Goal: Find specific page/section: Find specific page/section

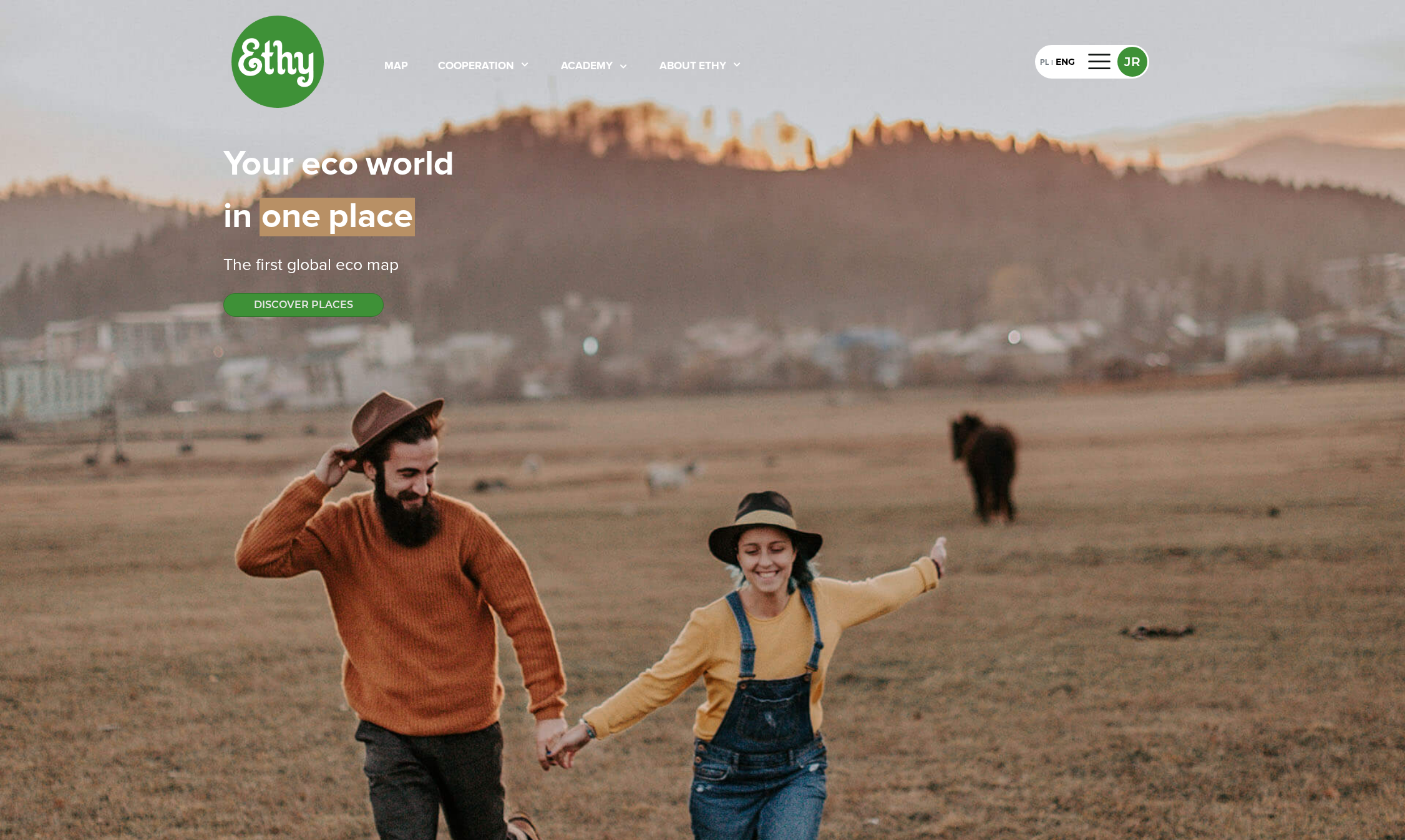
select select
click at [384, 68] on div "map cooperation academy About ethy" at bounding box center [563, 61] width 419 height 26
click at [386, 66] on div "map" at bounding box center [396, 67] width 23 height 16
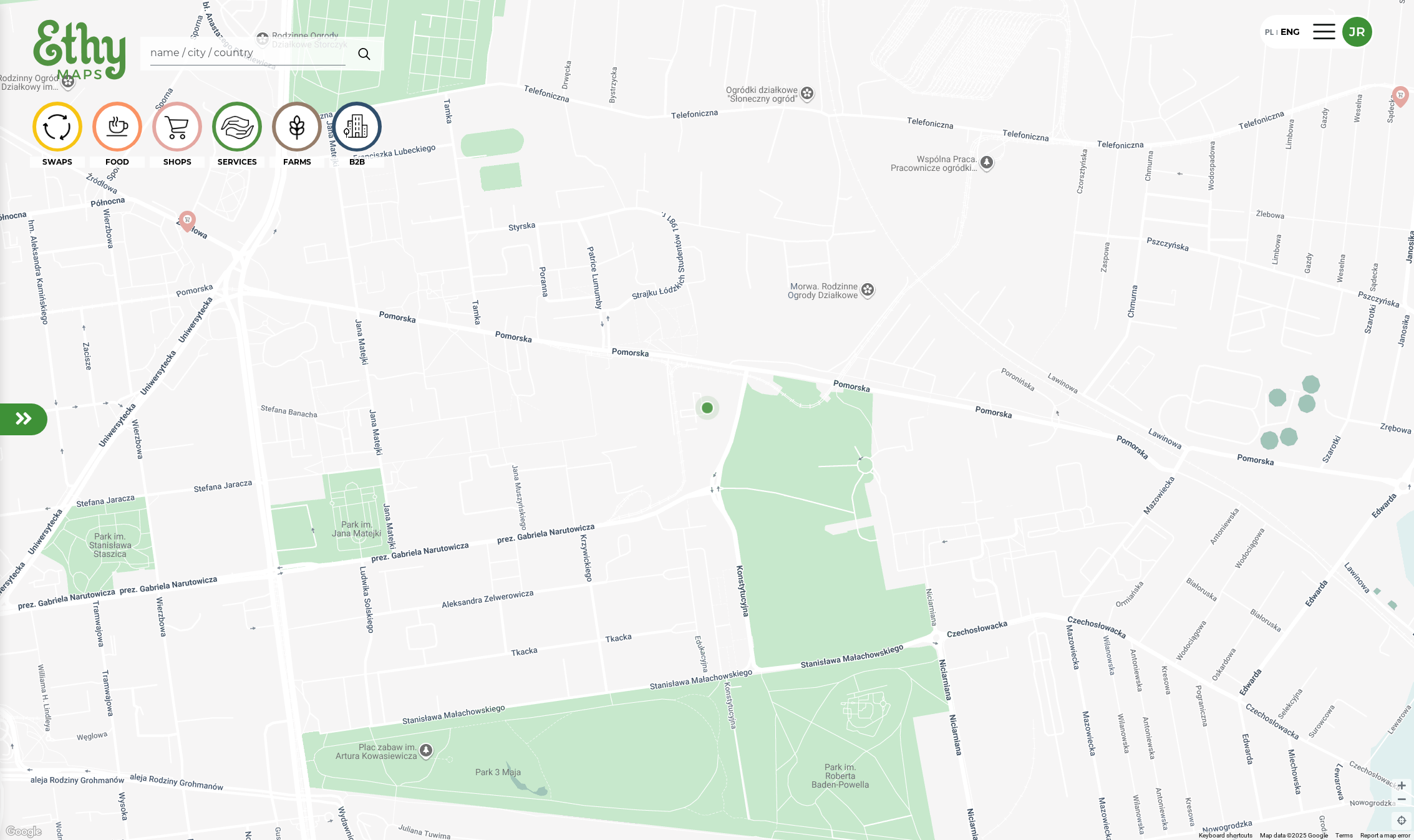
click at [119, 46] on img at bounding box center [80, 51] width 101 height 72
select select
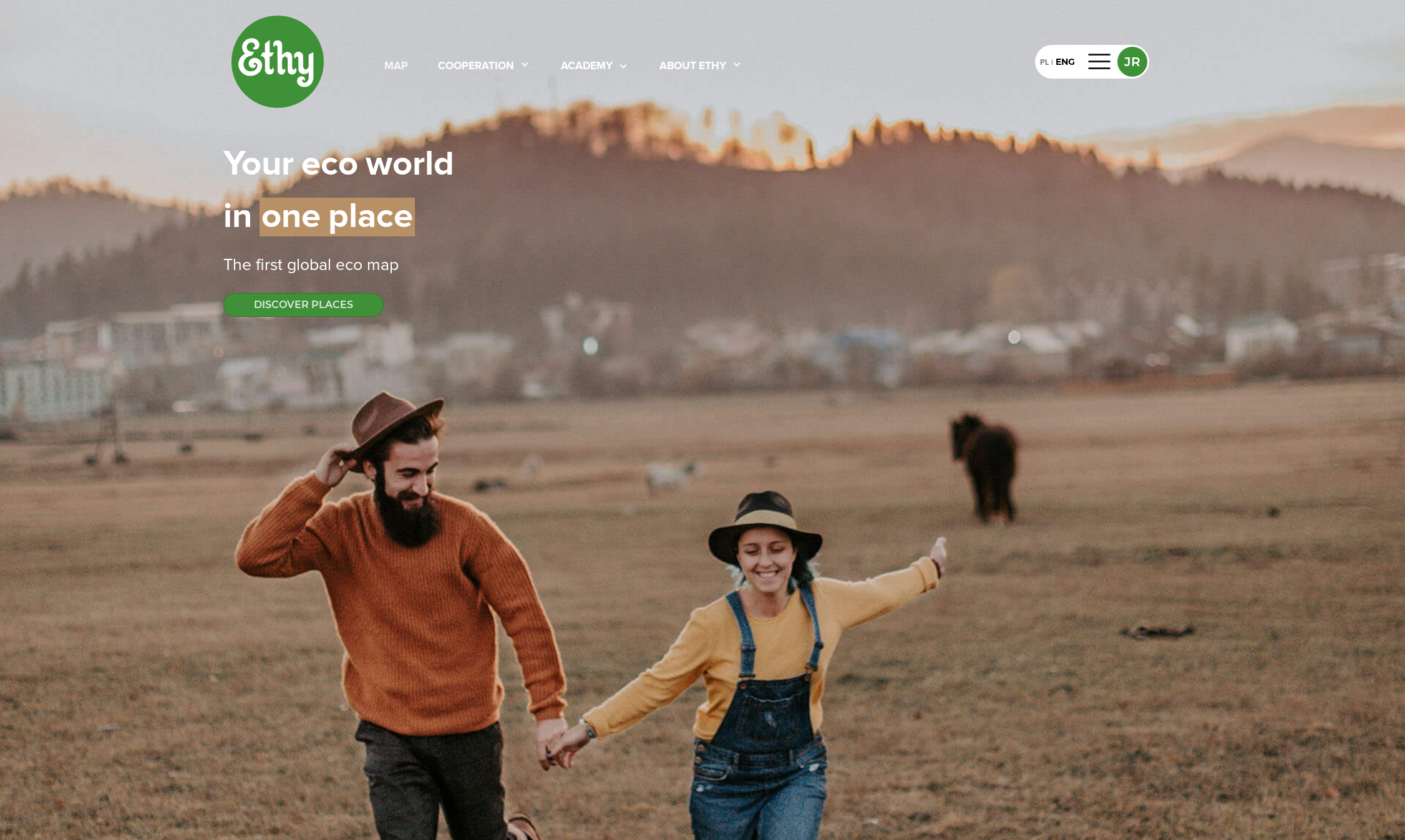
click at [390, 64] on div "map" at bounding box center [396, 67] width 23 height 16
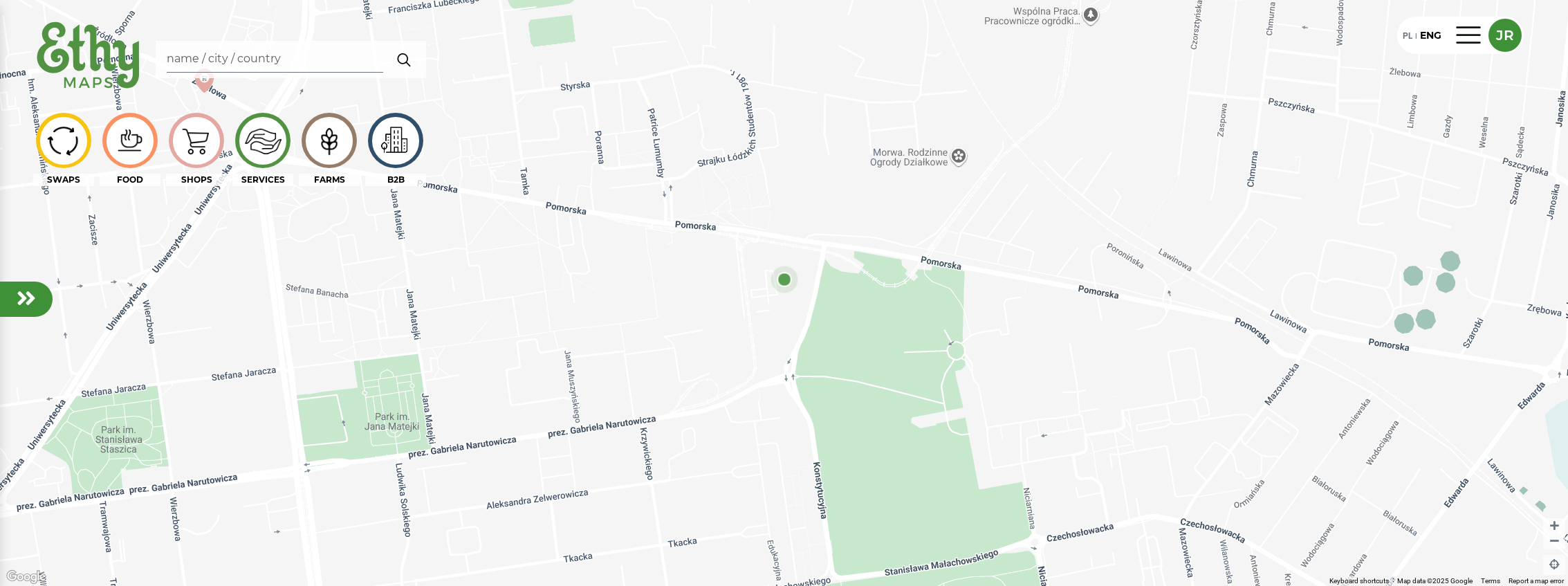
click at [25, 290] on em at bounding box center [26, 297] width 19 height 22
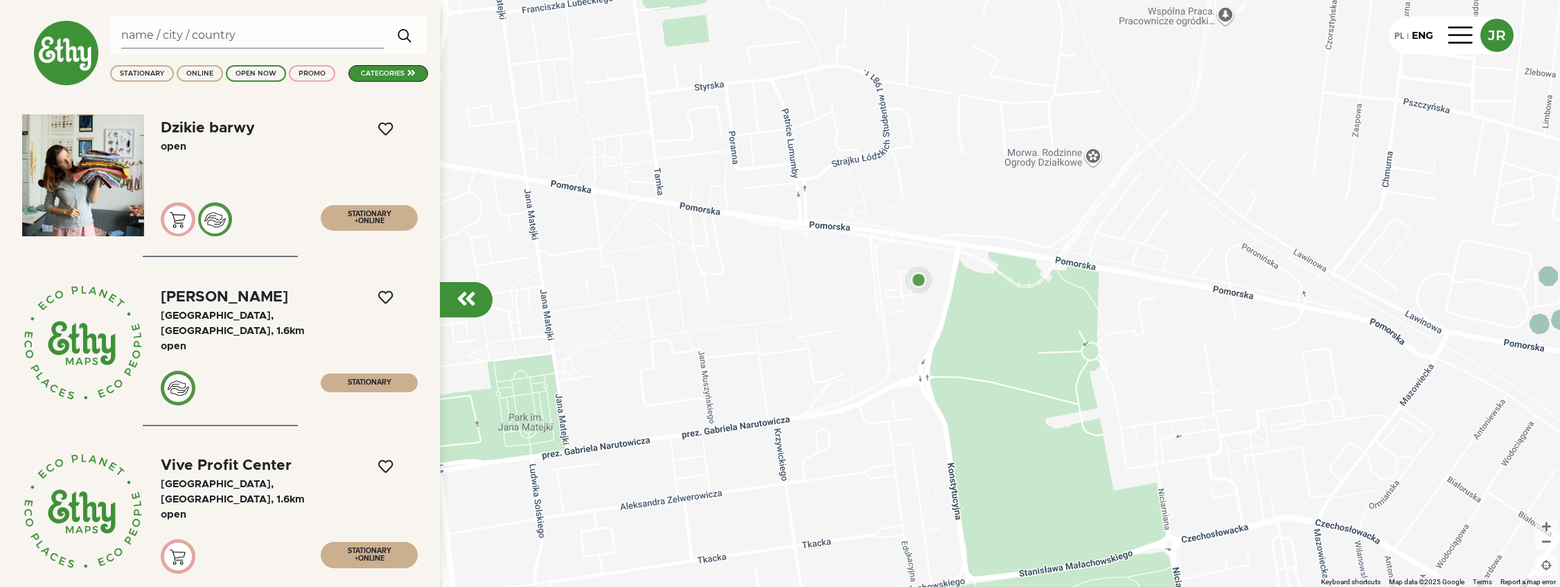
click at [402, 65] on div "categories" at bounding box center [388, 73] width 80 height 17
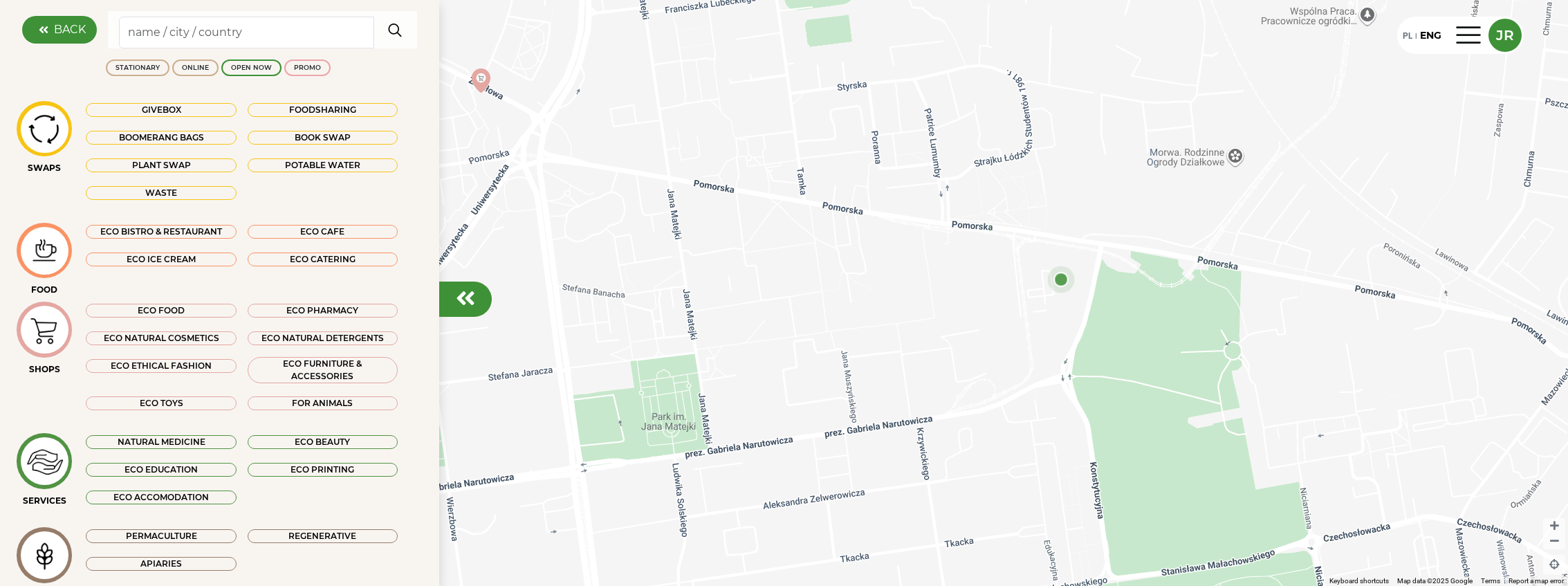
scroll to position [132, 0]
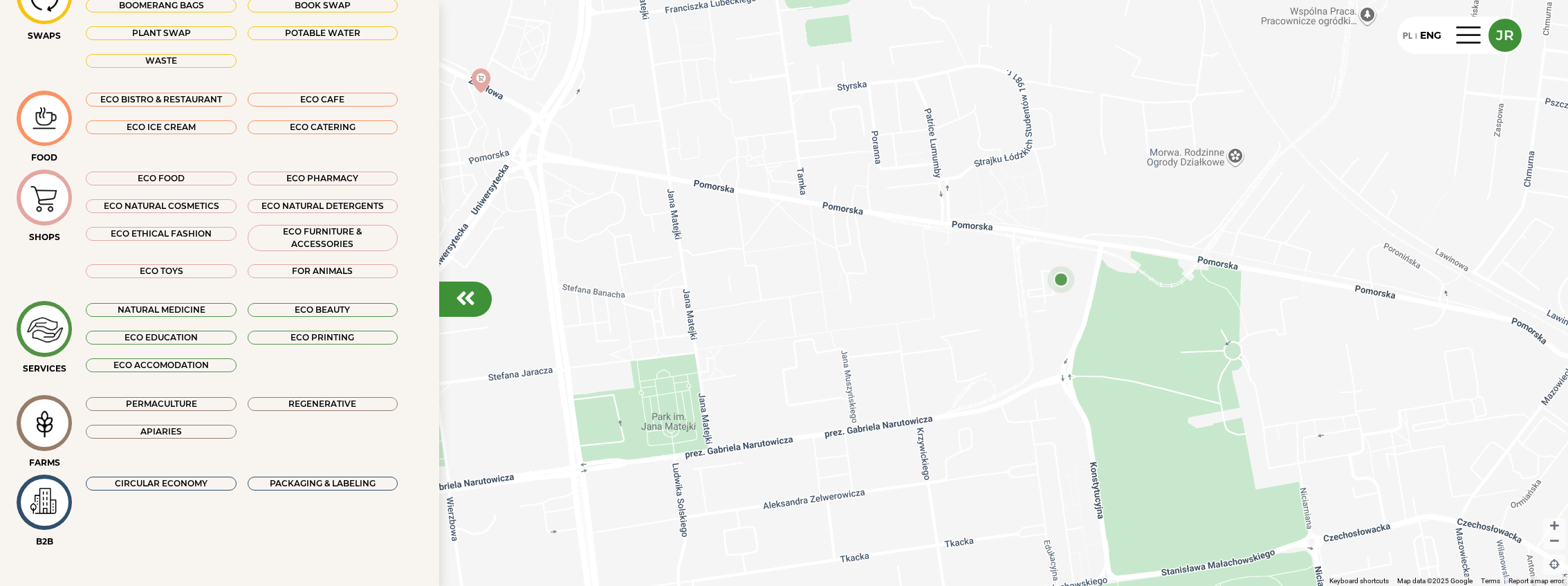
click at [191, 476] on div "CIRCULAR ECONOMY" at bounding box center [161, 483] width 150 height 14
click at [321, 478] on div "PACKAGING & LABELING" at bounding box center [323, 483] width 150 height 14
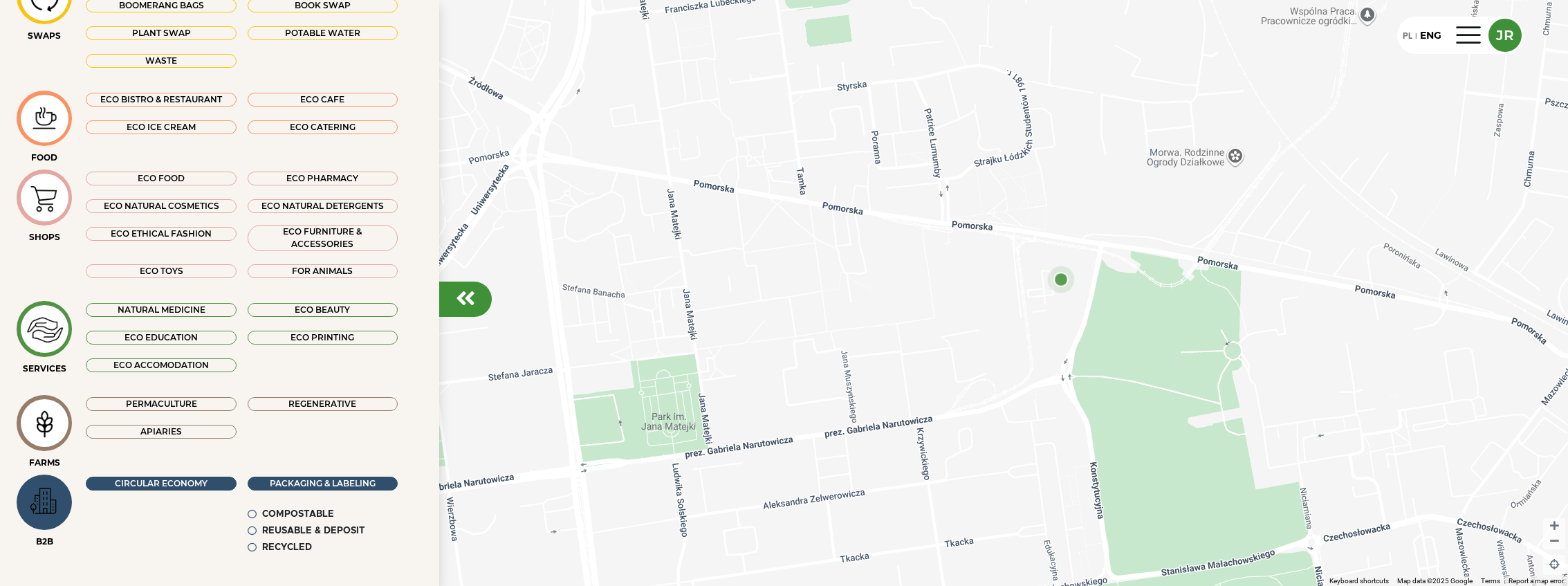
click at [255, 507] on div "COMPOSTABLE" at bounding box center [323, 514] width 150 height 14
click at [346, 530] on div "REUSABLE & DEPOSIT" at bounding box center [313, 531] width 103 height 14
click at [262, 550] on div "RECYCLED" at bounding box center [287, 548] width 50 height 14
click at [287, 509] on div "COMPOSTABLE" at bounding box center [298, 514] width 72 height 14
click at [284, 525] on div "REUSABLE & DEPOSIT" at bounding box center [313, 531] width 103 height 14
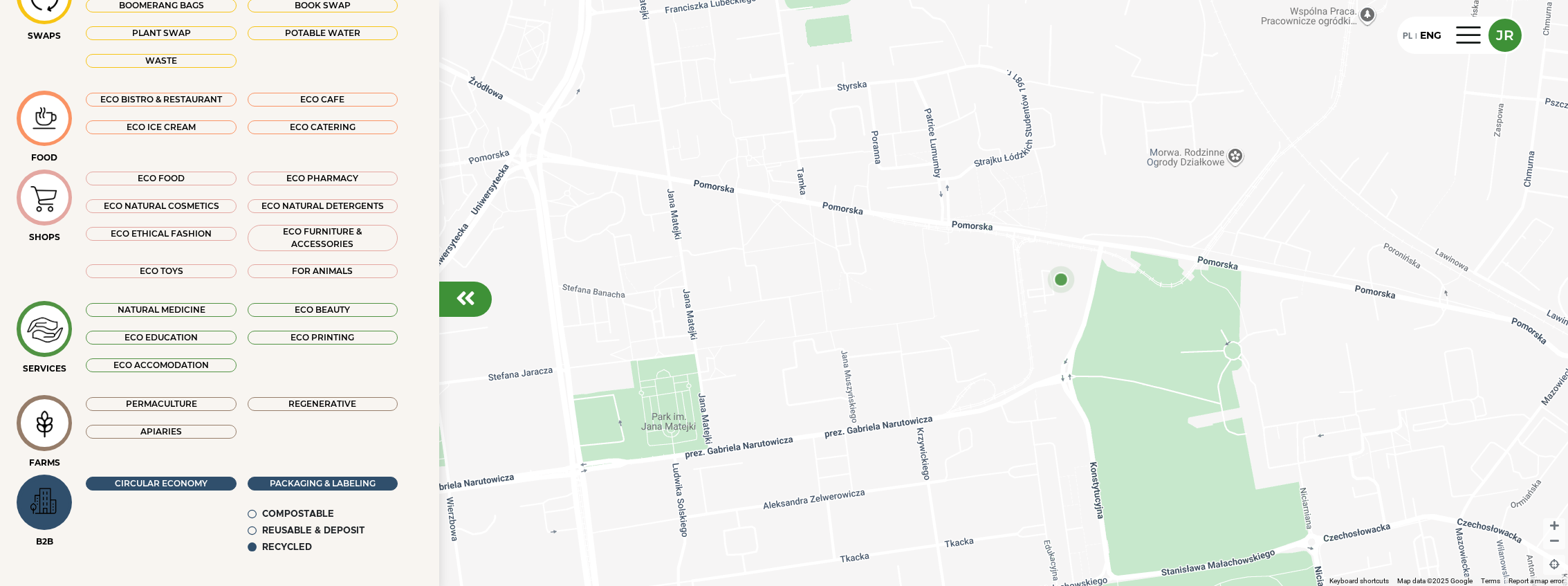
click at [280, 541] on div "RECYCLED" at bounding box center [287, 548] width 50 height 14
click at [309, 512] on div "COMPOSTABLE" at bounding box center [298, 514] width 72 height 14
click at [292, 480] on div "PACKAGING & LABELING" at bounding box center [323, 483] width 150 height 14
click at [52, 500] on img at bounding box center [44, 501] width 46 height 41
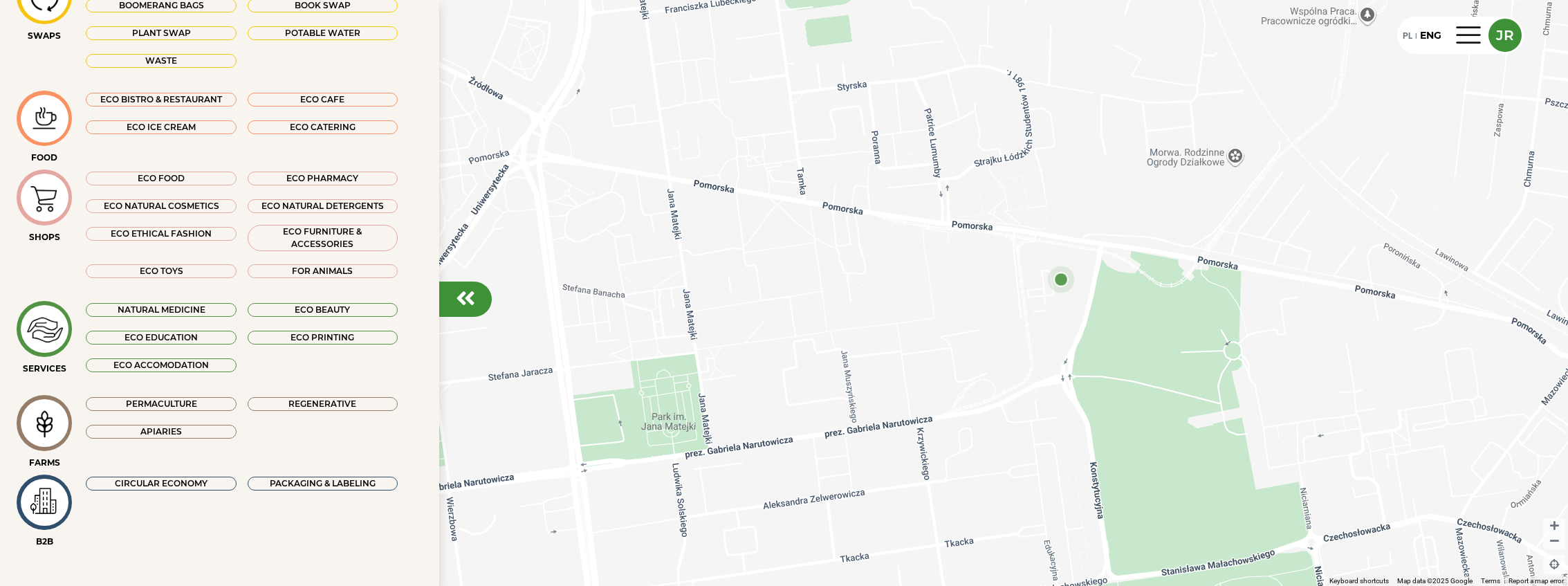
click at [52, 500] on img at bounding box center [44, 501] width 46 height 41
click at [123, 485] on div "CIRCULAR ECONOMY" at bounding box center [161, 483] width 150 height 14
drag, startPoint x: 115, startPoint y: 483, endPoint x: 134, endPoint y: 487, distance: 19.4
click at [115, 483] on div "CIRCULAR ECONOMY" at bounding box center [161, 483] width 150 height 14
click at [186, 521] on div "B2B CIRCULAR ECONOMY PACKAGING & LABELING" at bounding box center [223, 510] width 411 height 73
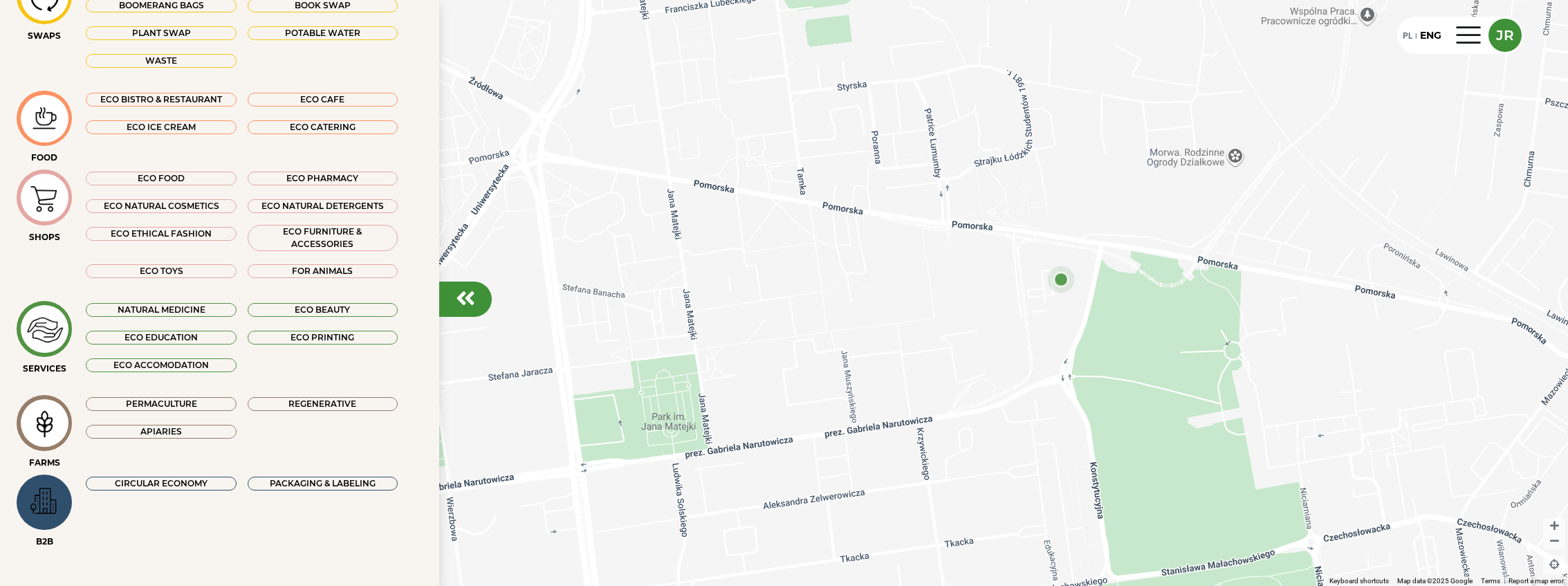
click at [42, 505] on img at bounding box center [44, 501] width 46 height 41
click at [50, 503] on img at bounding box center [44, 501] width 46 height 41
drag, startPoint x: 183, startPoint y: 469, endPoint x: 175, endPoint y: 476, distance: 10.6
click at [183, 469] on div "SWAPS Givebox Foodsharing Boomerang bags Book swap Plant swap Potable water Was…" at bounding box center [220, 261] width 417 height 584
click at [175, 476] on div "CIRCULAR ECONOMY" at bounding box center [161, 483] width 150 height 14
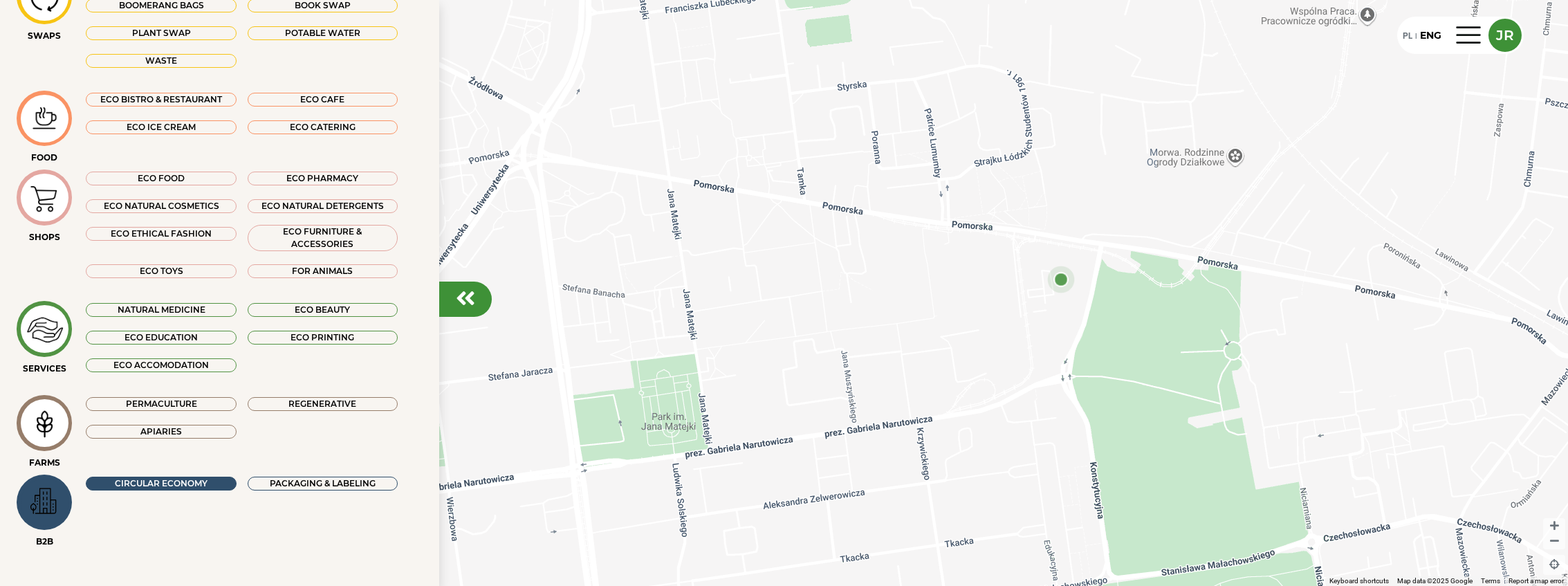
click at [51, 497] on img at bounding box center [44, 501] width 46 height 41
click at [150, 182] on div "ECO FOOD" at bounding box center [161, 179] width 150 height 14
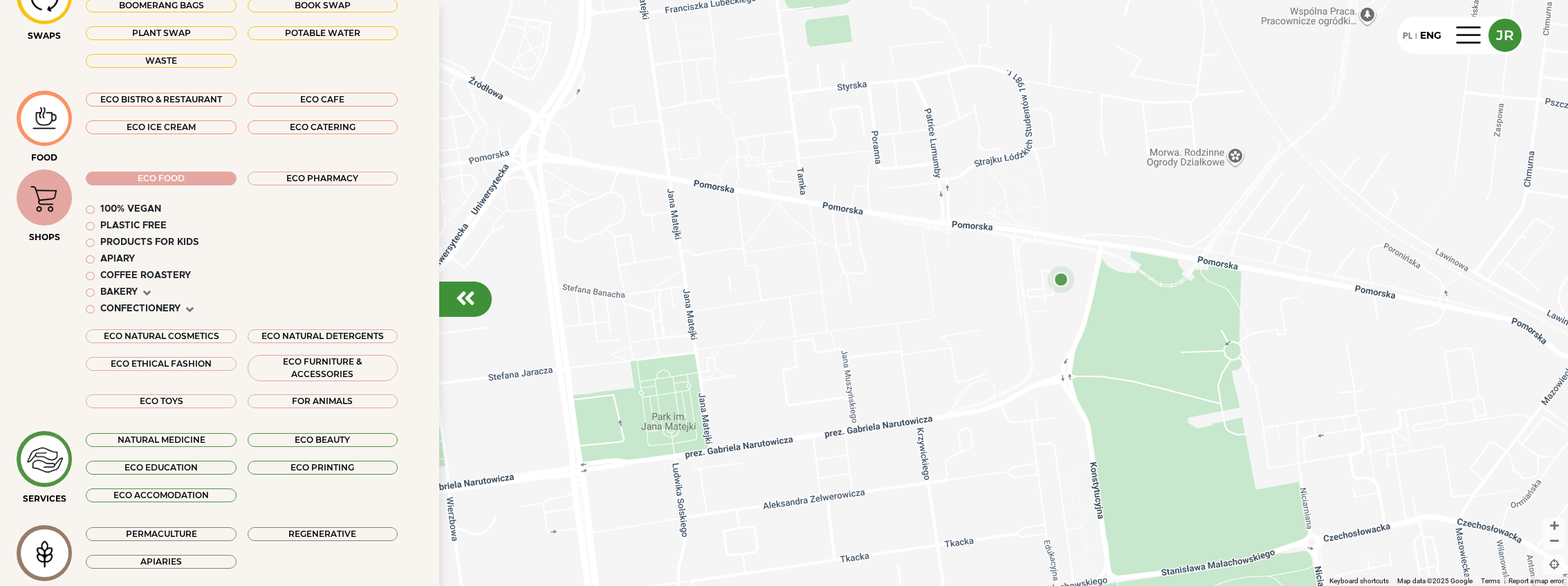
click at [140, 214] on div "100% vegan" at bounding box center [130, 210] width 61 height 14
click at [149, 279] on div "COFFEE ROASTERY" at bounding box center [145, 276] width 91 height 14
click at [150, 289] on em at bounding box center [147, 293] width 8 height 12
